Goal: Transaction & Acquisition: Book appointment/travel/reservation

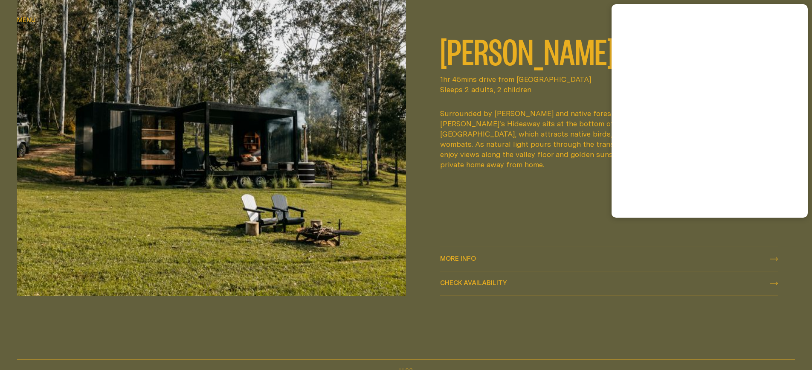
scroll to position [480, 0]
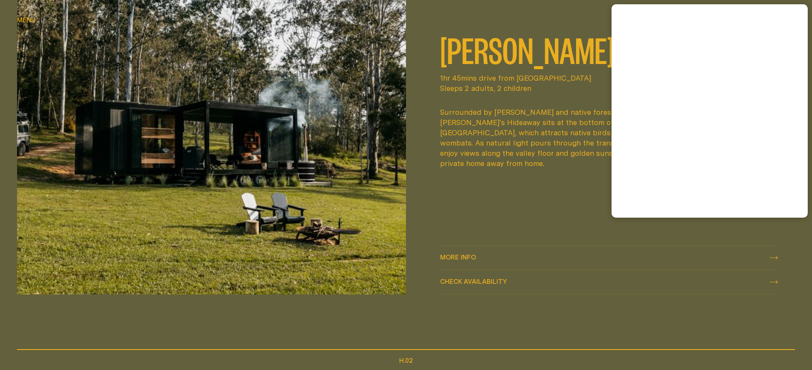
click at [471, 255] on span "More info" at bounding box center [458, 257] width 36 height 6
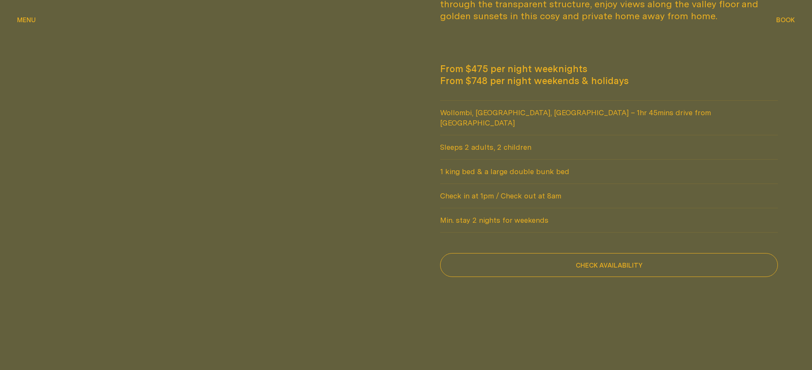
scroll to position [777, 0]
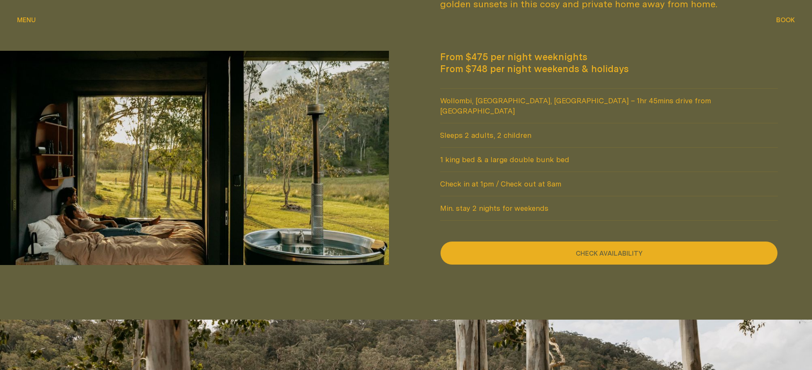
click at [537, 244] on button "Check availability" at bounding box center [609, 253] width 338 height 24
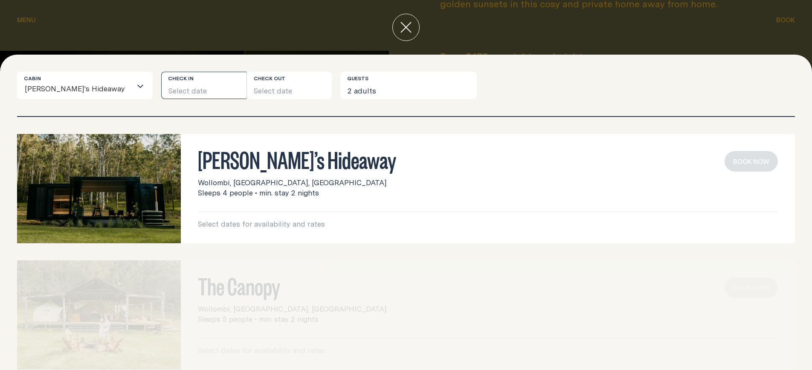
click at [182, 92] on button "Select date" at bounding box center [203, 85] width 85 height 27
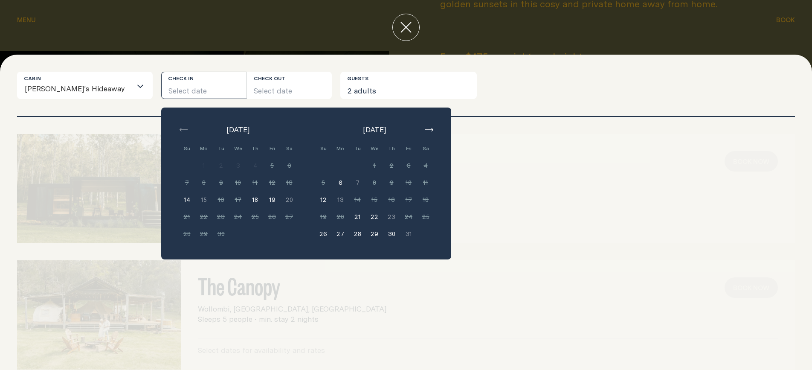
click at [349, 217] on button "21" at bounding box center [357, 216] width 17 height 17
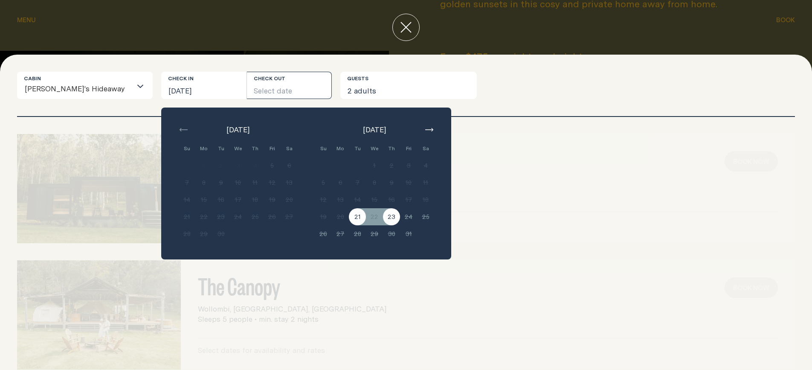
click at [383, 218] on button "23" at bounding box center [391, 216] width 17 height 17
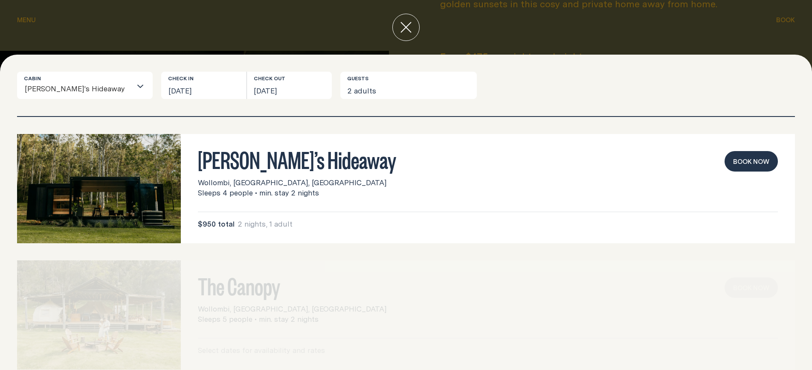
click at [749, 162] on button "Book now" at bounding box center [750, 161] width 53 height 20
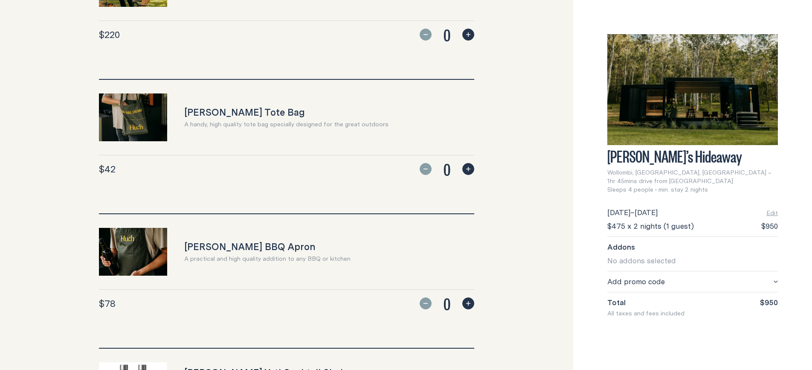
scroll to position [296, 0]
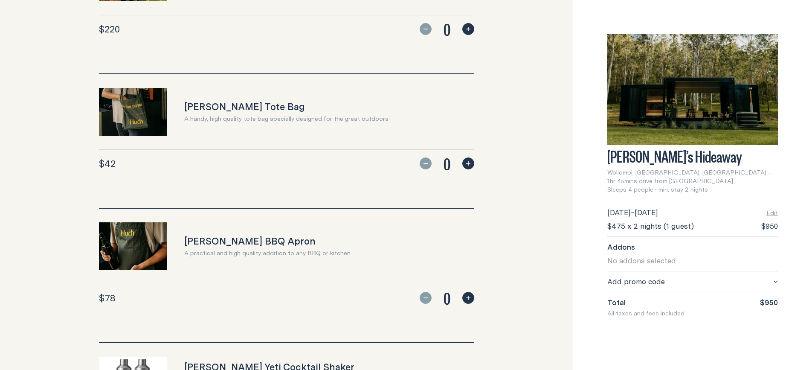
click at [468, 164] on icon "button" at bounding box center [468, 163] width 4 height 4
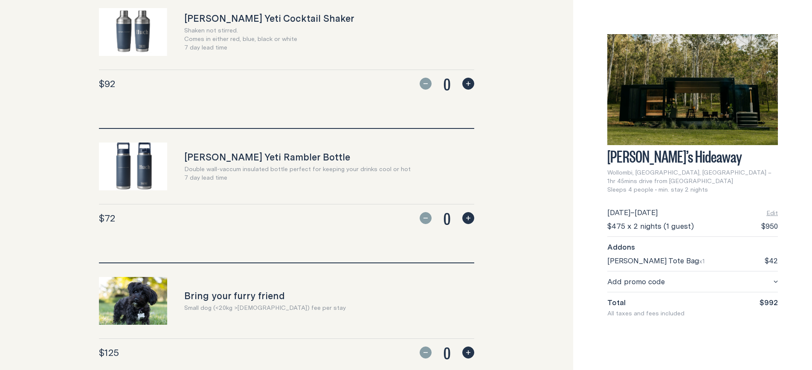
scroll to position [777, 0]
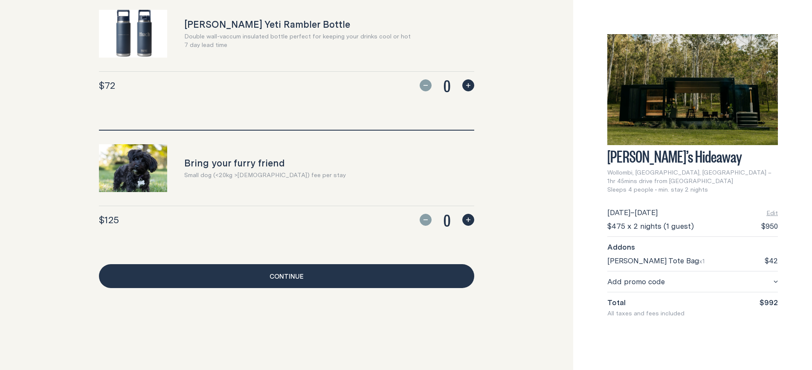
click at [279, 279] on link "Continue" at bounding box center [286, 276] width 375 height 24
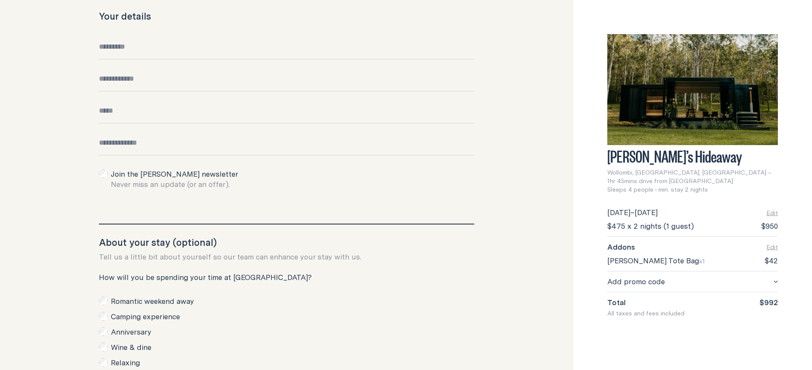
scroll to position [237, 0]
